Goal: Task Accomplishment & Management: Complete application form

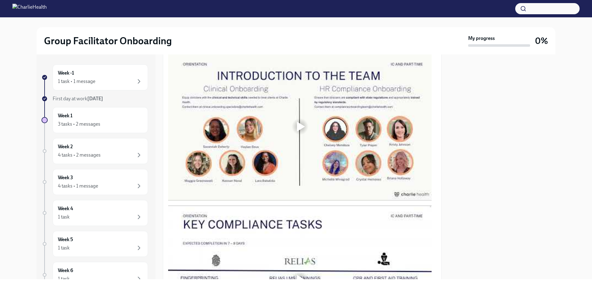
scroll to position [340, 0]
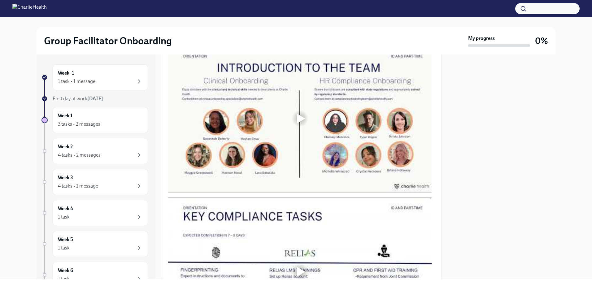
click at [288, 120] on div at bounding box center [299, 118] width 263 height 148
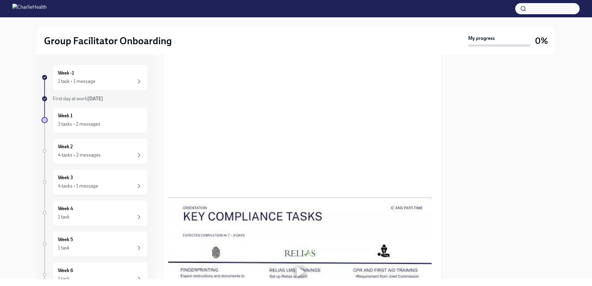
click at [542, 75] on div at bounding box center [502, 166] width 106 height 225
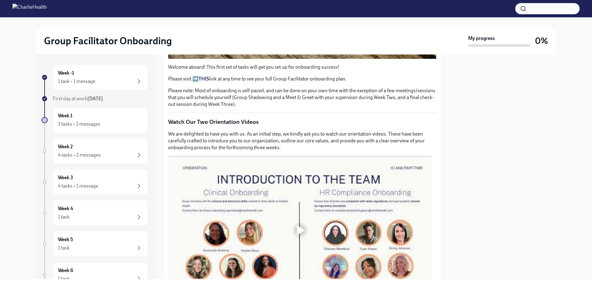
scroll to position [309, 0]
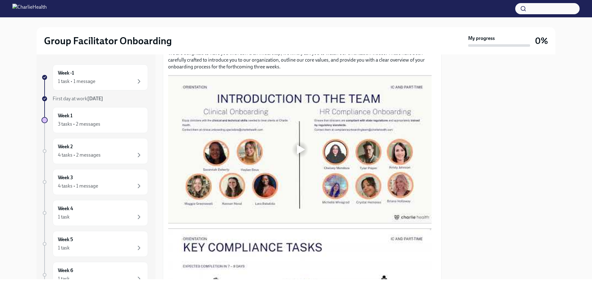
click at [295, 165] on div at bounding box center [299, 149] width 263 height 148
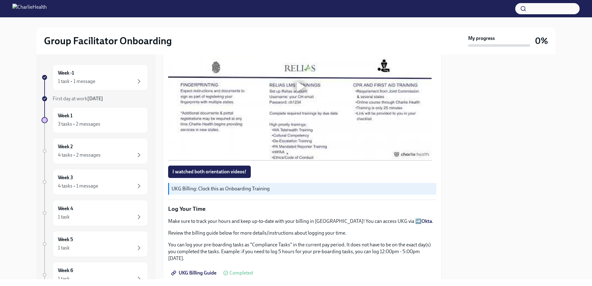
scroll to position [526, 0]
click at [306, 81] on div at bounding box center [300, 86] width 20 height 20
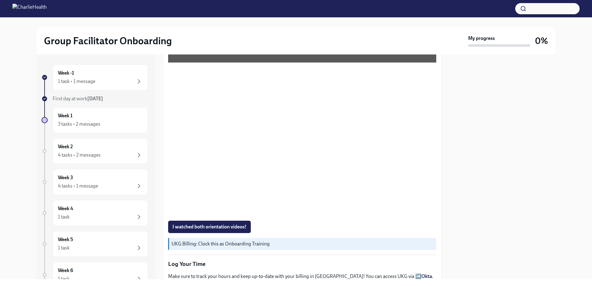
scroll to position [464, 0]
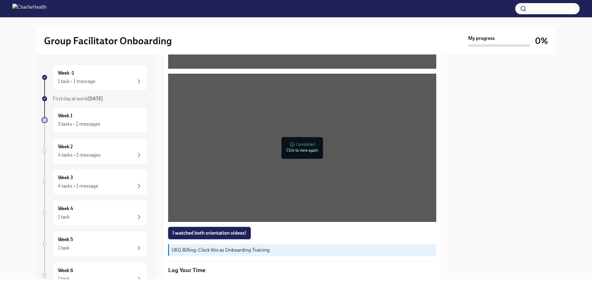
click at [213, 230] on span "I watched both orientation videos!" at bounding box center [209, 233] width 74 height 6
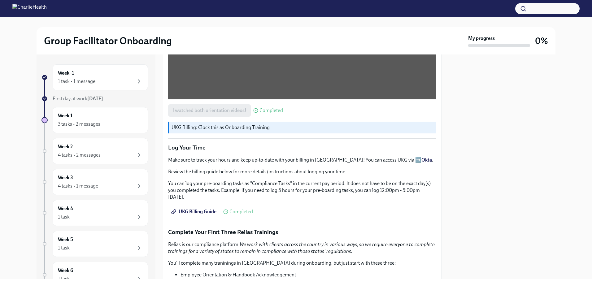
scroll to position [588, 0]
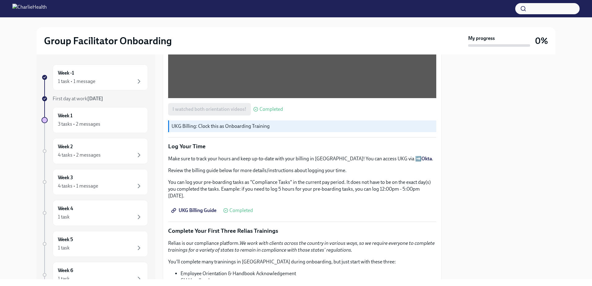
click at [421, 156] on strong "Okta" at bounding box center [426, 159] width 11 height 6
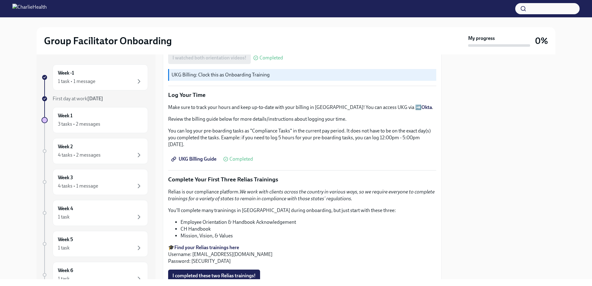
scroll to position [650, 0]
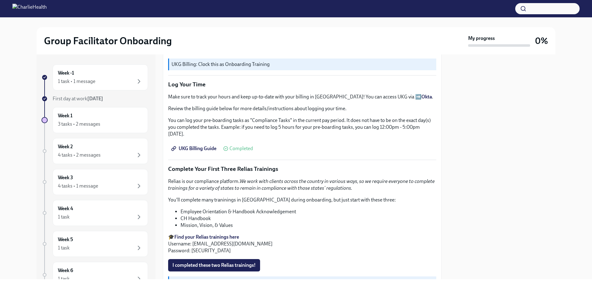
click at [179, 82] on p "Log Your Time" at bounding box center [302, 84] width 268 height 8
click at [421, 94] on strong "Okta" at bounding box center [426, 97] width 11 height 6
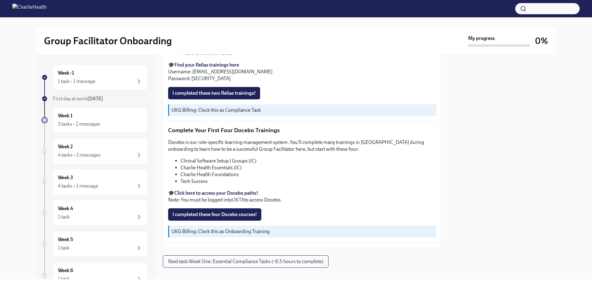
scroll to position [827, 0]
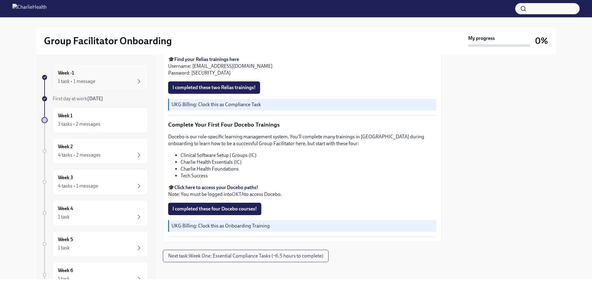
click at [90, 79] on div "1 task • 1 message" at bounding box center [76, 81] width 37 height 7
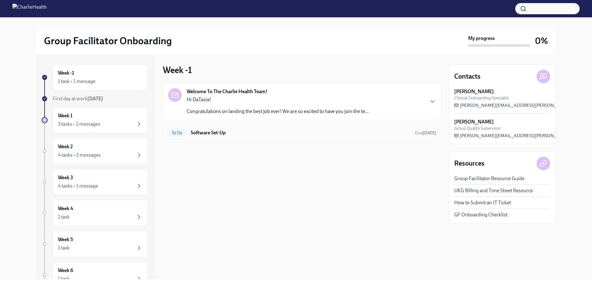
click at [191, 133] on h6 "Software Set-Up" at bounding box center [300, 132] width 219 height 7
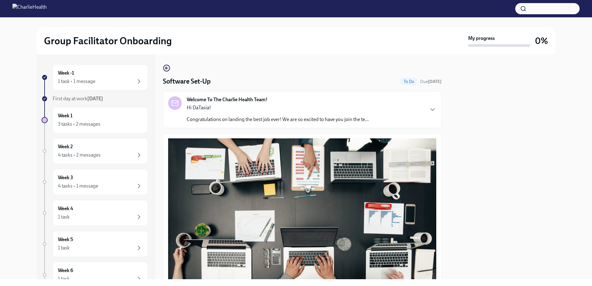
scroll to position [171, 0]
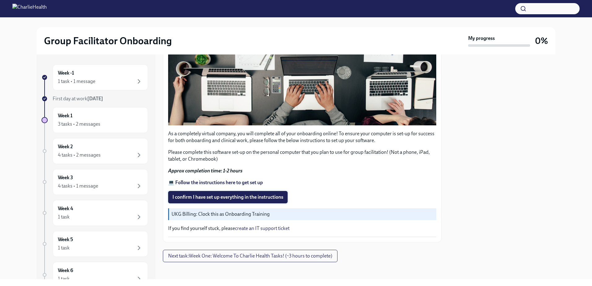
click at [205, 194] on span "I confirm I have set up everything in the instructions" at bounding box center [227, 197] width 111 height 6
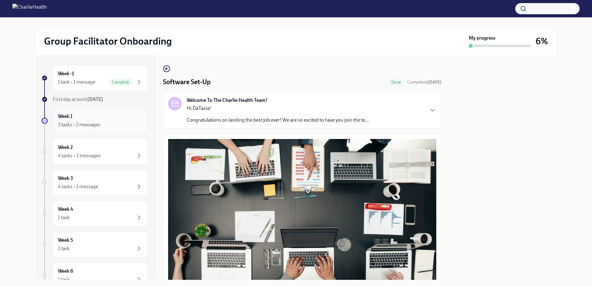
click at [101, 117] on div "Week 1 3 tasks • 2 messages" at bounding box center [100, 120] width 85 height 15
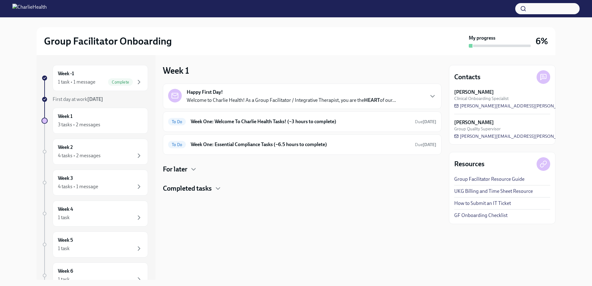
click at [288, 106] on div "Happy First Day! Welcome to Charlie Health! As a Group Facilitator / Integrativ…" at bounding box center [302, 96] width 278 height 25
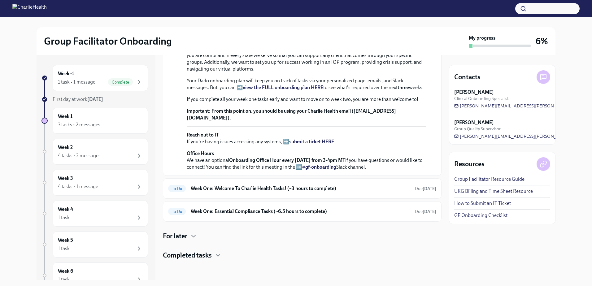
scroll to position [207, 0]
click at [248, 193] on div "To Do Week One: Welcome To Charlie Health Tasks! (~3 hours to complete) Due [DA…" at bounding box center [302, 188] width 268 height 10
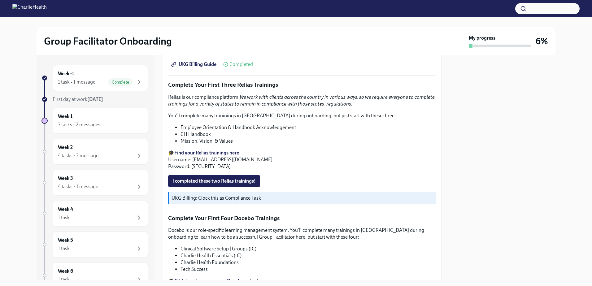
scroll to position [704, 0]
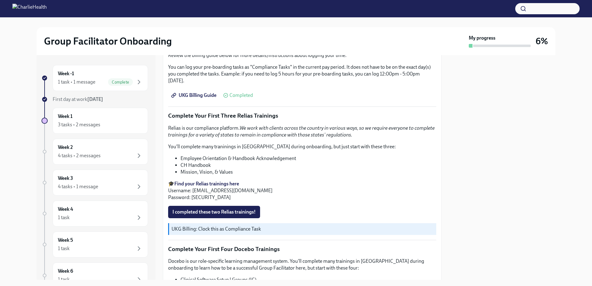
click at [192, 181] on strong "Find your Relias trainings here" at bounding box center [206, 184] width 65 height 6
drag, startPoint x: 193, startPoint y: 187, endPoint x: 271, endPoint y: 185, distance: 78.0
click at [271, 185] on p "🎓 Find your Relias trainings here Username: [EMAIL_ADDRESS][DOMAIN_NAME] Passwo…" at bounding box center [302, 190] width 268 height 20
copy p "[EMAIL_ADDRESS][DOMAIN_NAME]"
drag, startPoint x: 191, startPoint y: 195, endPoint x: 210, endPoint y: 196, distance: 19.8
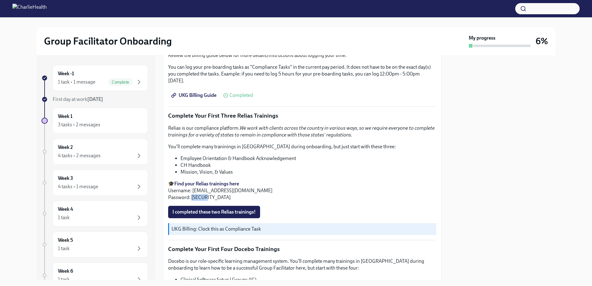
click at [210, 196] on p "🎓 Find your Relias trainings here Username: [EMAIL_ADDRESS][DOMAIN_NAME] Passwo…" at bounding box center [302, 190] width 268 height 20
copy p "ch1234"
click at [268, 139] on div "Relias is our compliance platform. We work with clients across the country in v…" at bounding box center [302, 163] width 268 height 76
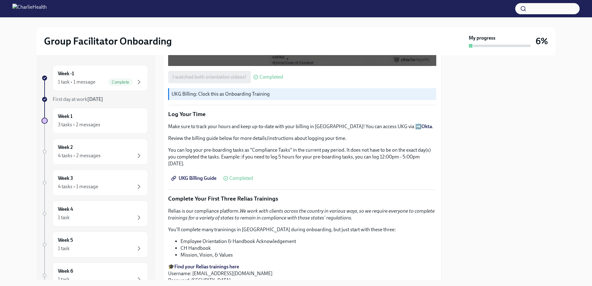
scroll to position [611, 0]
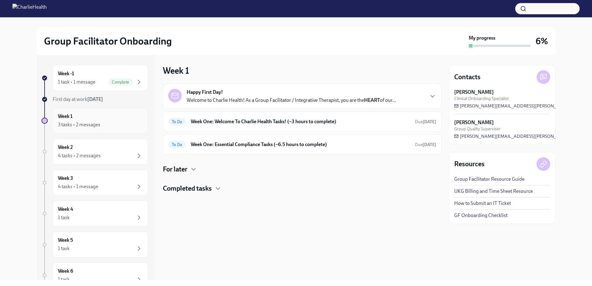
click at [103, 123] on div "3 tasks • 2 messages" at bounding box center [100, 124] width 85 height 7
click at [249, 126] on div "To Do Week One: Welcome To Charlie Health Tasks! (~3 hours to complete) Due [DA…" at bounding box center [302, 122] width 268 height 10
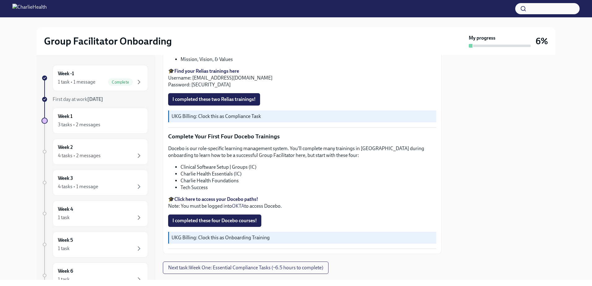
scroll to position [827, 0]
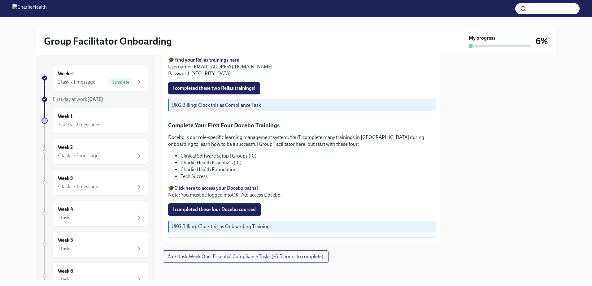
click at [283, 258] on button "Next task : Week One: Essential Compliance Tasks (~6.5 hours to complete)" at bounding box center [246, 256] width 166 height 12
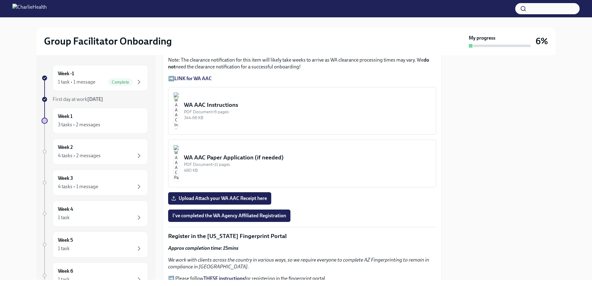
scroll to position [495, 0]
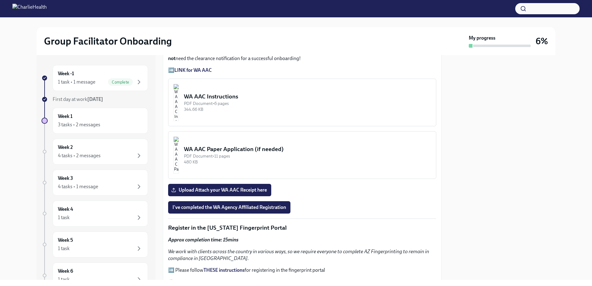
click at [226, 94] on div "WA AAC Instructions" at bounding box center [307, 97] width 247 height 8
click at [179, 104] on img "button" at bounding box center [176, 102] width 6 height 37
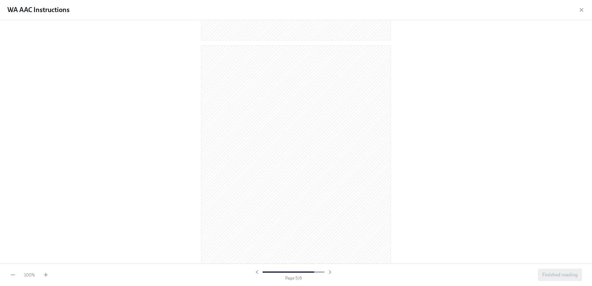
scroll to position [1265, 0]
click at [581, 11] on icon "button" at bounding box center [581, 10] width 6 height 6
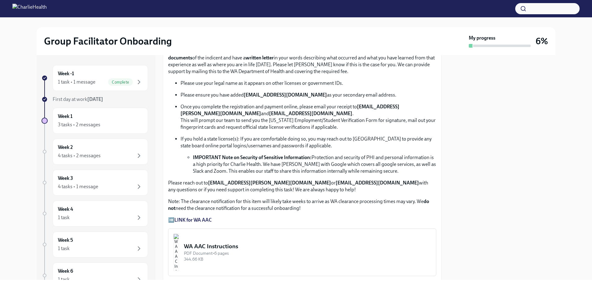
scroll to position [402, 0]
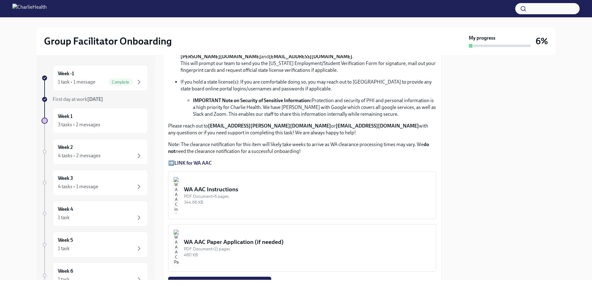
click at [179, 238] on img "button" at bounding box center [176, 247] width 6 height 37
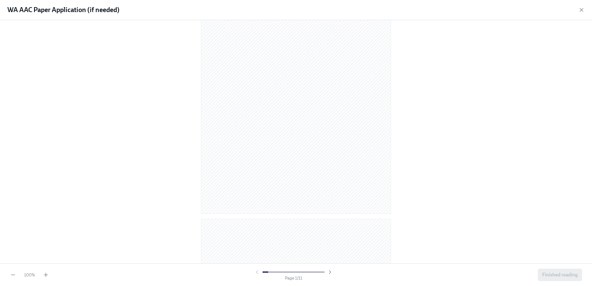
scroll to position [0, 0]
click at [576, 8] on div "WA AAC Paper Application (if needed)" at bounding box center [296, 10] width 592 height 20
click at [578, 8] on icon "button" at bounding box center [581, 10] width 6 height 6
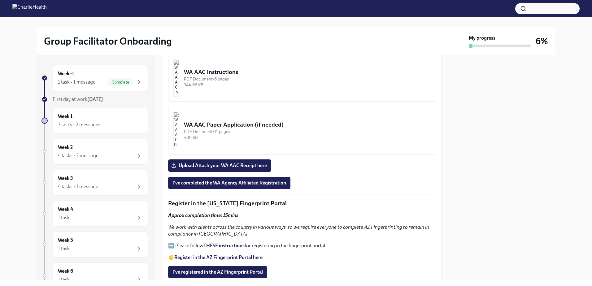
scroll to position [526, 0]
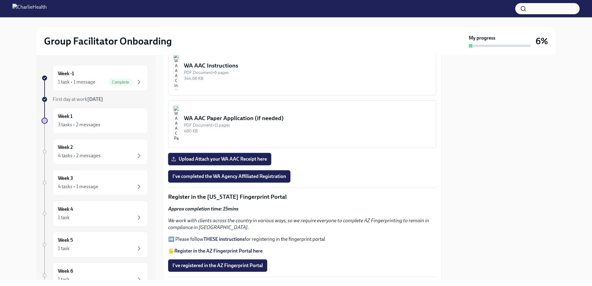
click at [236, 156] on span "Upload Attach your WA AAC Receipt here" at bounding box center [219, 159] width 94 height 6
click at [0, 0] on input "Upload Attach your WA AAC Receipt here" at bounding box center [0, 0] width 0 height 0
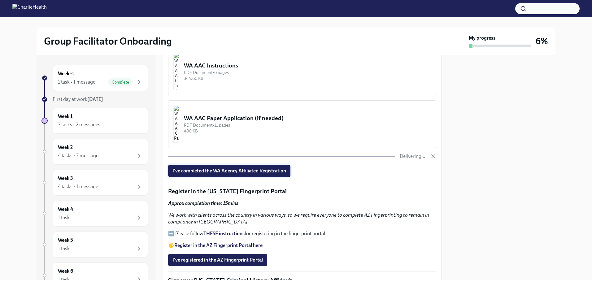
click at [217, 169] on button "I've completed the WA Agency Affiliated Registration" at bounding box center [229, 171] width 122 height 12
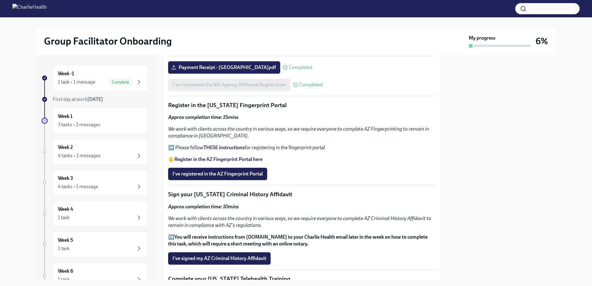
scroll to position [619, 0]
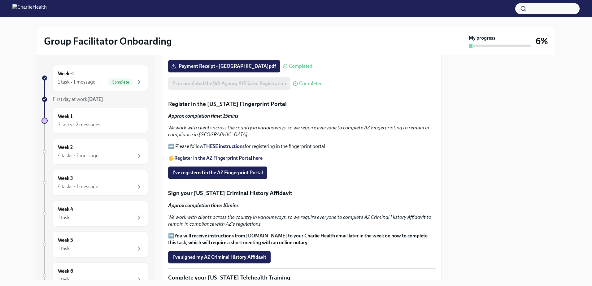
click at [212, 143] on strong "THESE instructions" at bounding box center [223, 146] width 41 height 6
click at [196, 157] on strong "Register in the AZ Fingerprint Portal here" at bounding box center [218, 158] width 88 height 6
click at [215, 171] on span "I've registered in the AZ Fingerprint Portal" at bounding box center [217, 173] width 90 height 6
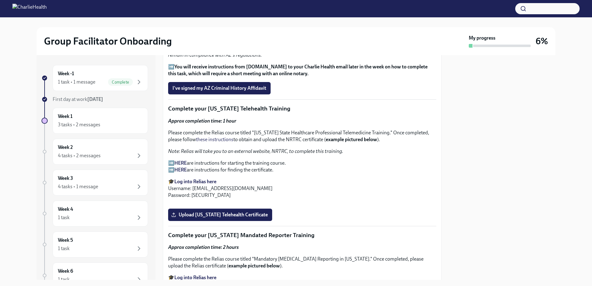
scroll to position [773, 0]
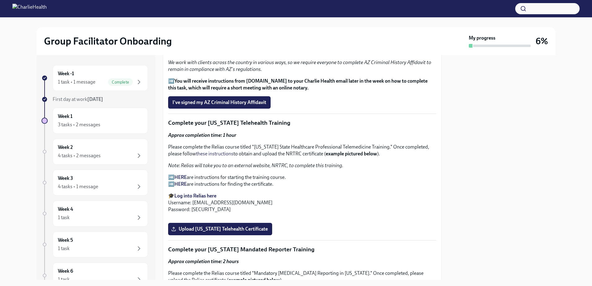
click at [188, 193] on strong "Log into Relias here" at bounding box center [195, 196] width 42 height 6
drag, startPoint x: 191, startPoint y: 208, endPoint x: 208, endPoint y: 209, distance: 17.3
click at [208, 209] on p "🎓 Log into Relias here Username: datasia.vassol@charliehealth.com Password: ch1…" at bounding box center [302, 202] width 268 height 20
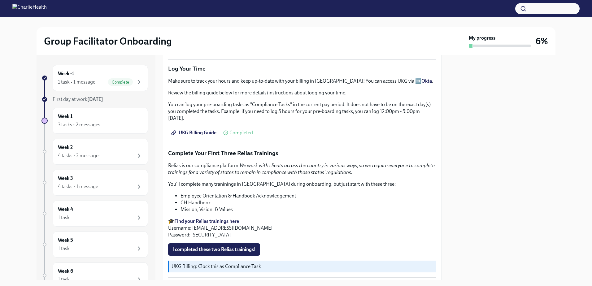
scroll to position [765, 0]
